Goal: Transaction & Acquisition: Purchase product/service

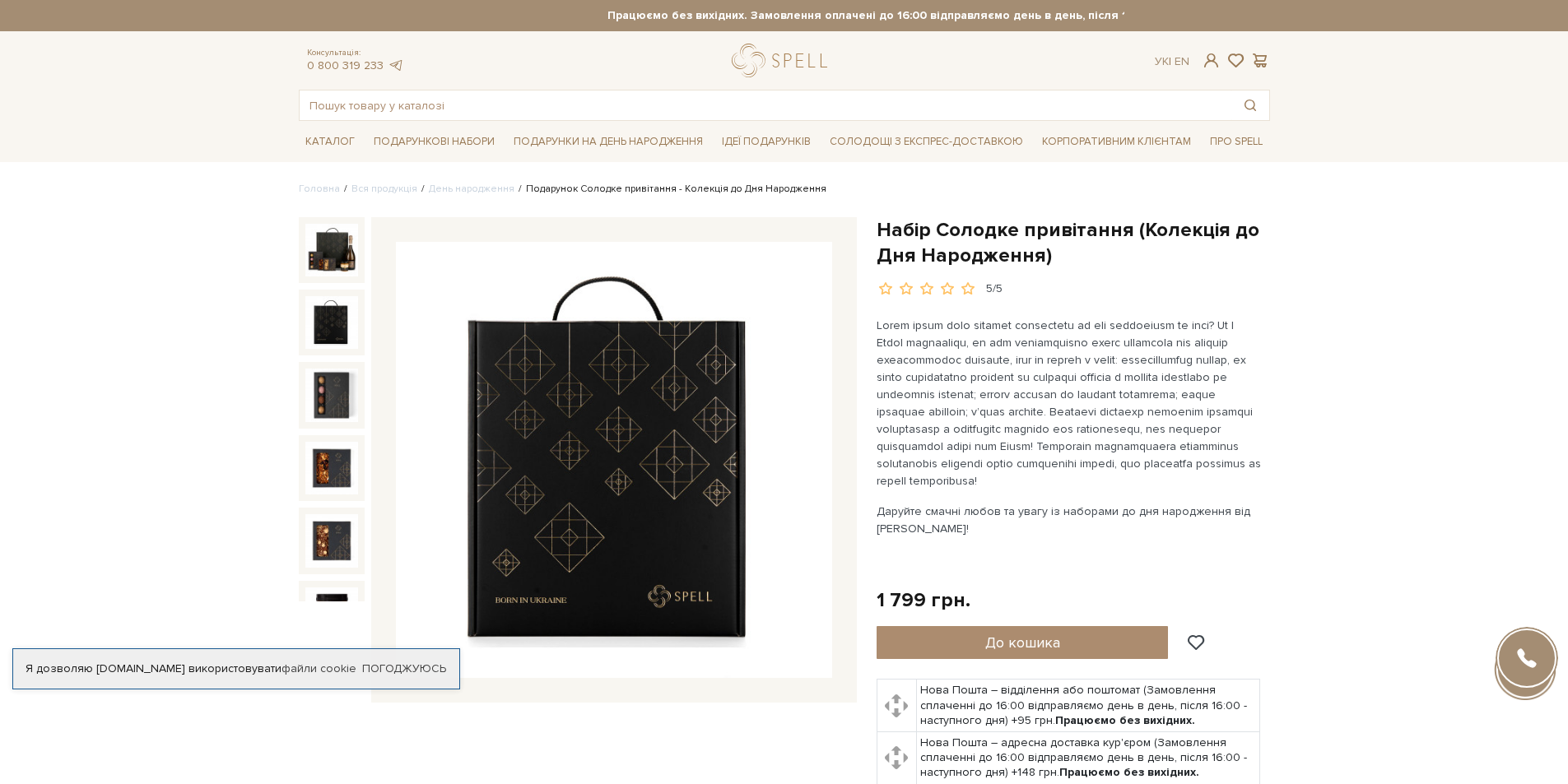
click at [351, 312] on img at bounding box center [332, 323] width 53 height 53
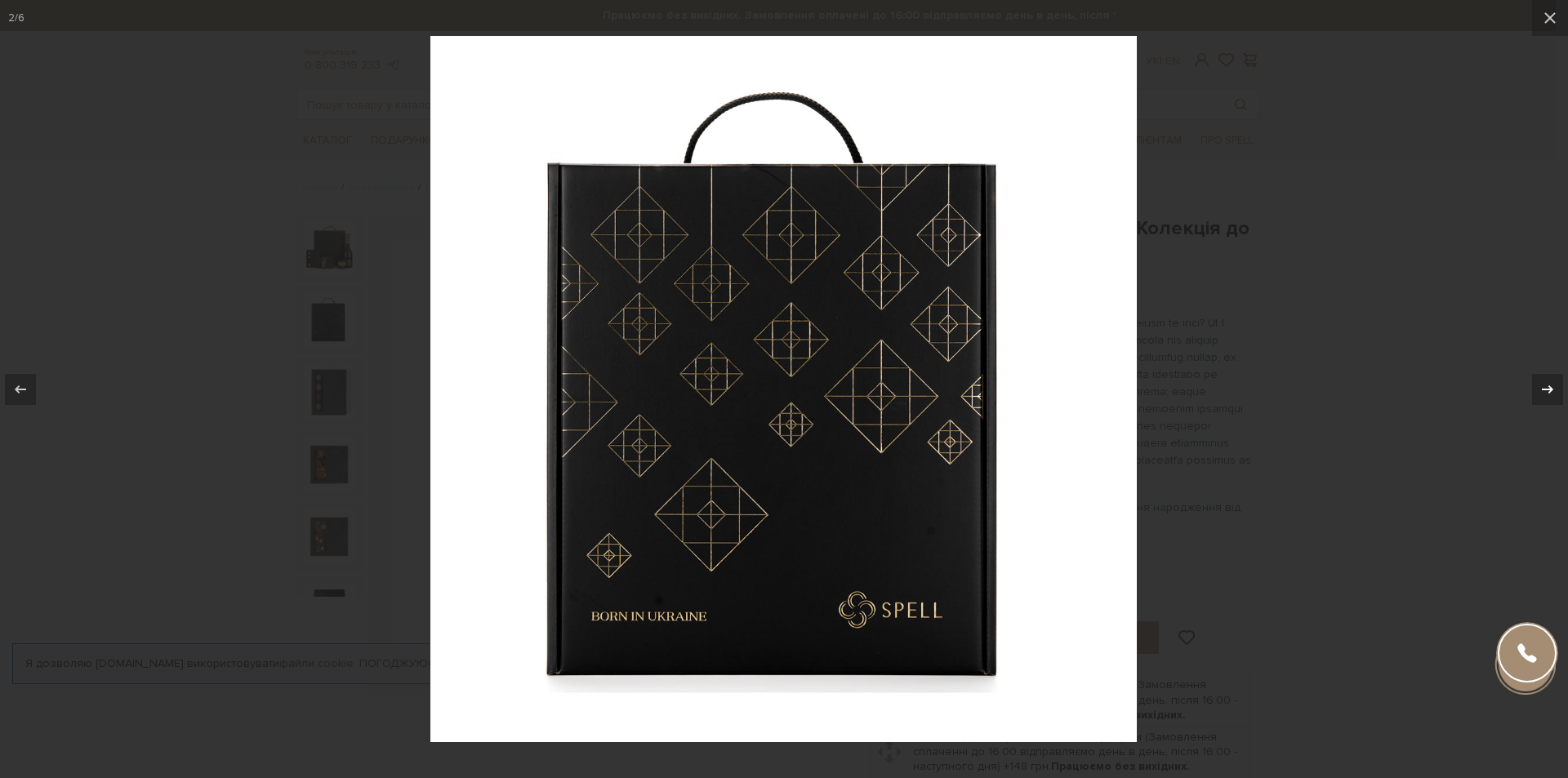
click at [1555, 417] on button at bounding box center [1539, 389] width 57 height 82
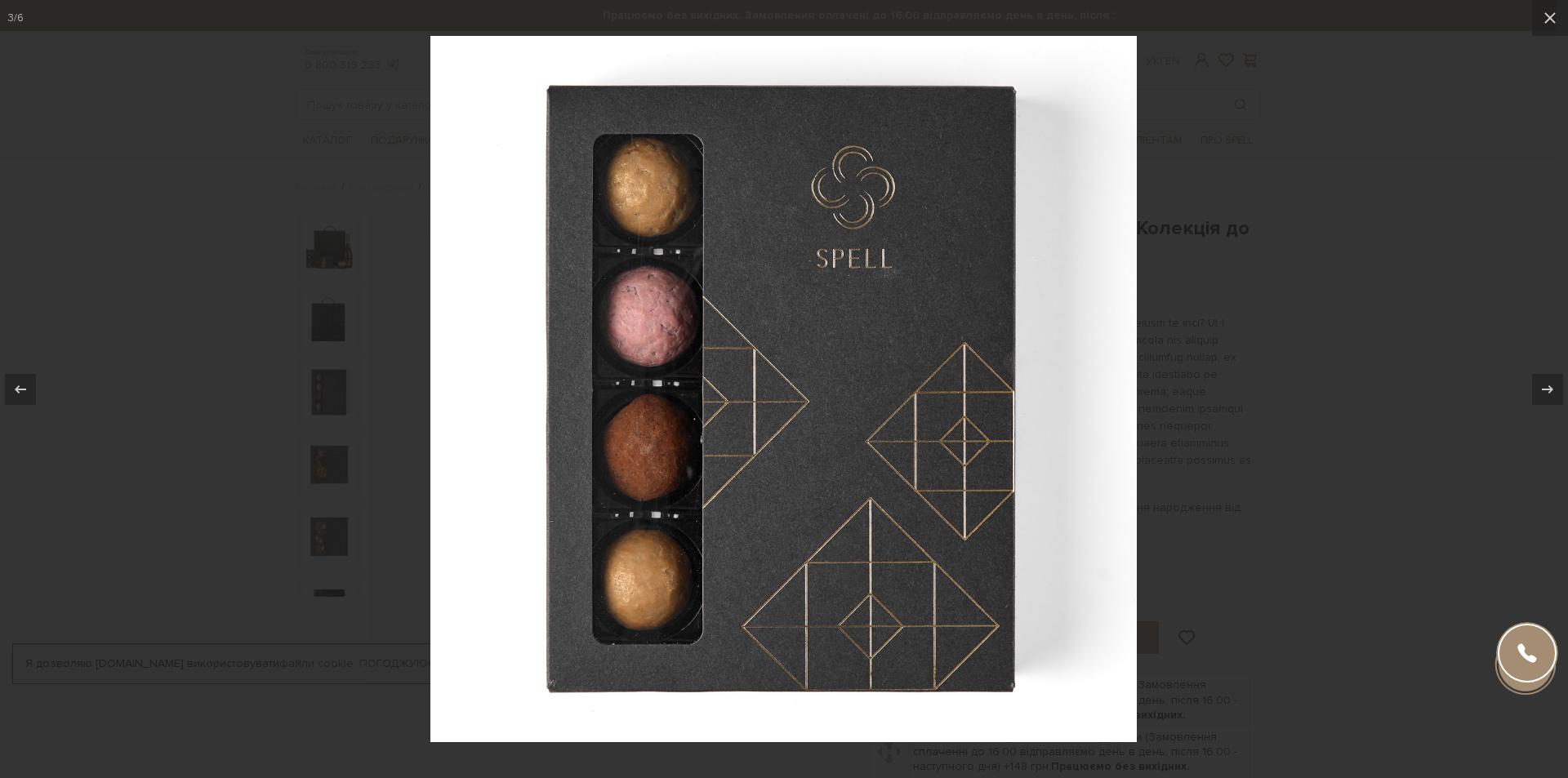
click at [1377, 408] on div at bounding box center [784, 389] width 1568 height 778
click at [1384, 372] on div at bounding box center [784, 389] width 1568 height 778
